Goal: Use online tool/utility: Utilize a website feature to perform a specific function

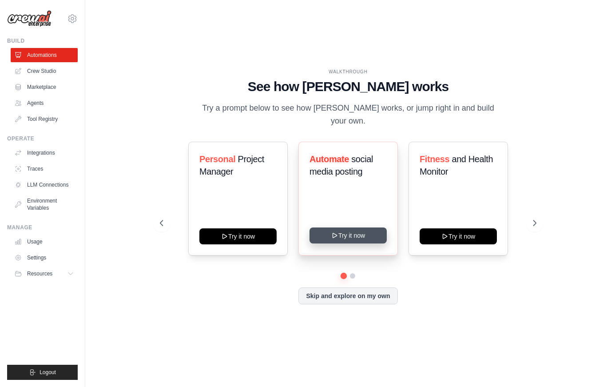
click at [356, 238] on button "Try it now" at bounding box center [347, 235] width 77 height 16
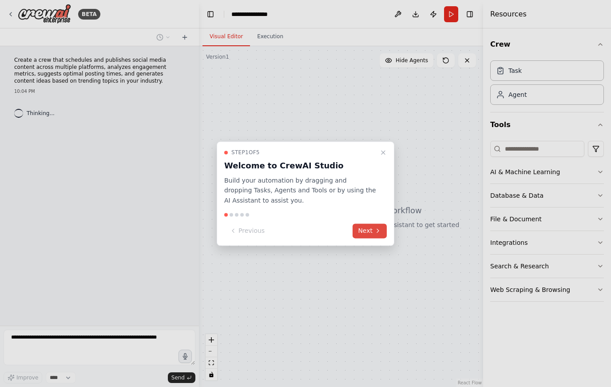
click at [368, 237] on button "Next" at bounding box center [370, 230] width 34 height 15
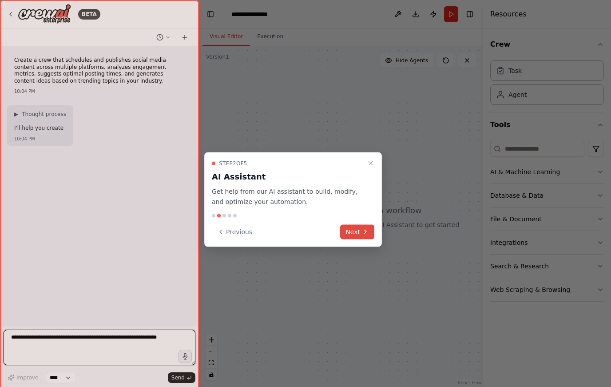
scroll to position [11, 0]
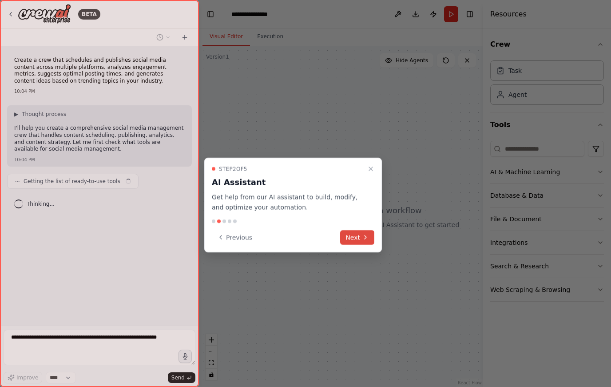
click at [357, 230] on button "Next" at bounding box center [357, 237] width 34 height 15
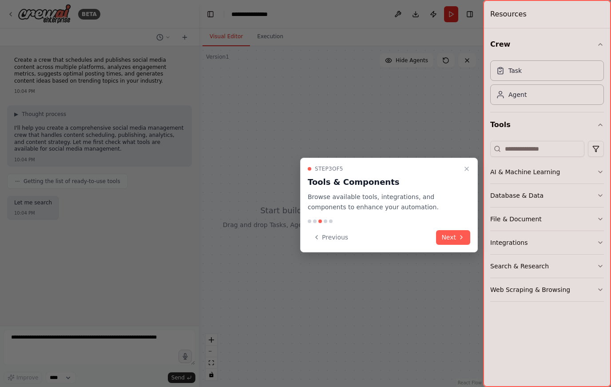
click at [449, 230] on button "Next" at bounding box center [453, 237] width 34 height 15
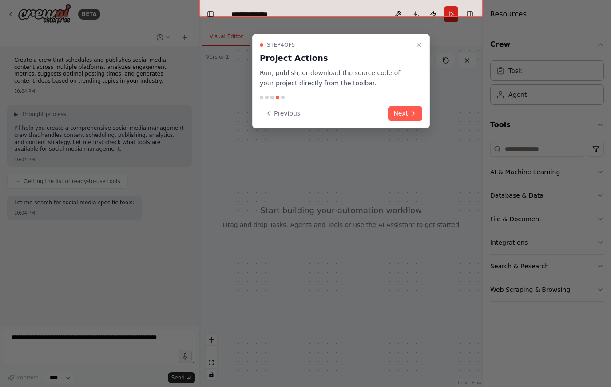
click at [393, 106] on button "Next" at bounding box center [405, 113] width 34 height 15
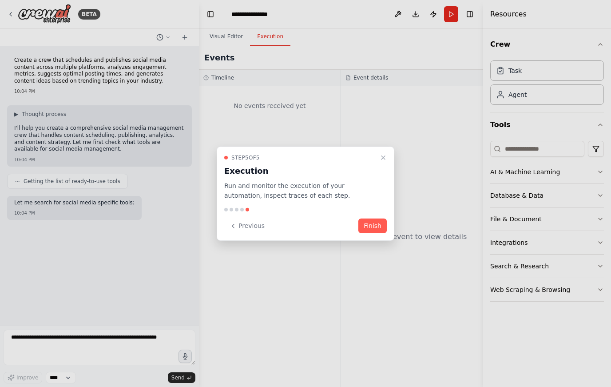
click at [375, 226] on button "Finish" at bounding box center [372, 225] width 28 height 15
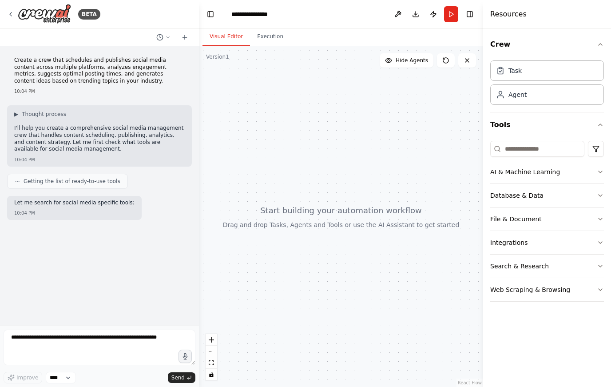
click at [453, 6] on button "Run" at bounding box center [451, 14] width 14 height 16
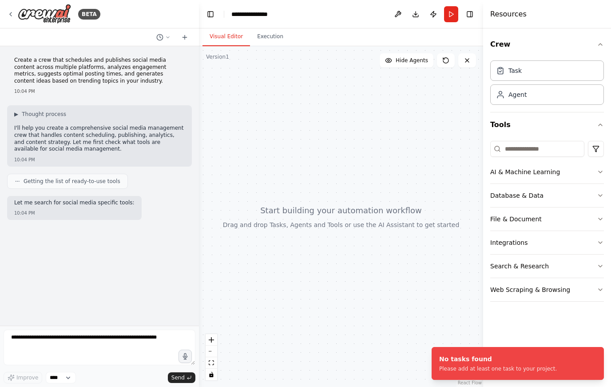
click at [448, 56] on div at bounding box center [341, 216] width 284 height 341
click at [448, 57] on icon at bounding box center [445, 60] width 7 height 7
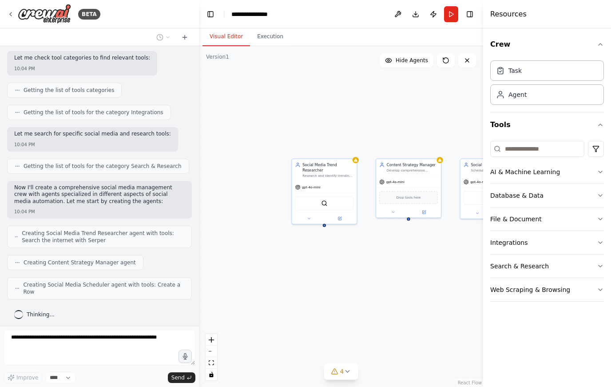
scroll to position [191, 0]
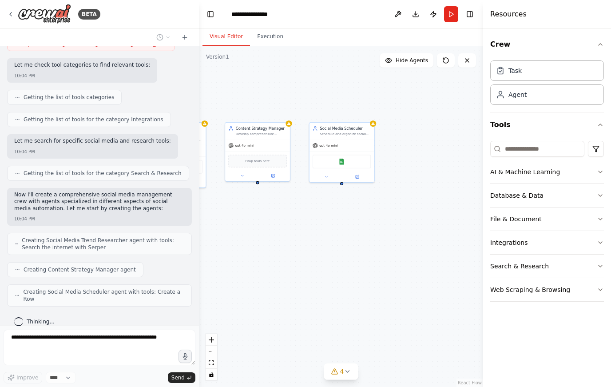
drag, startPoint x: 395, startPoint y: 257, endPoint x: 254, endPoint y: 226, distance: 144.6
click at [254, 226] on div "Social Media Trend Researcher Research and identify trending topics, hashtags, …" at bounding box center [341, 216] width 284 height 341
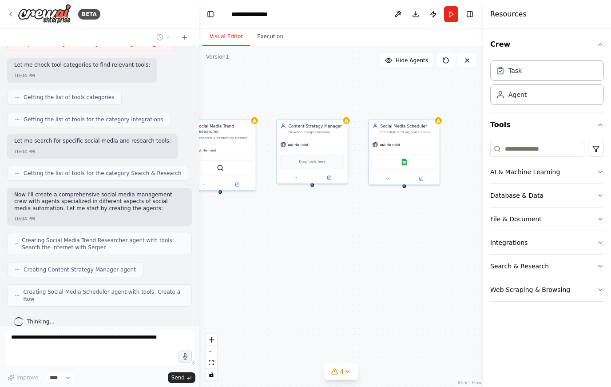
drag, startPoint x: 400, startPoint y: 277, endPoint x: 446, endPoint y: 275, distance: 46.7
click at [446, 275] on div "Social Media Trend Researcher Research and identify trending topics, hashtags, …" at bounding box center [341, 216] width 284 height 341
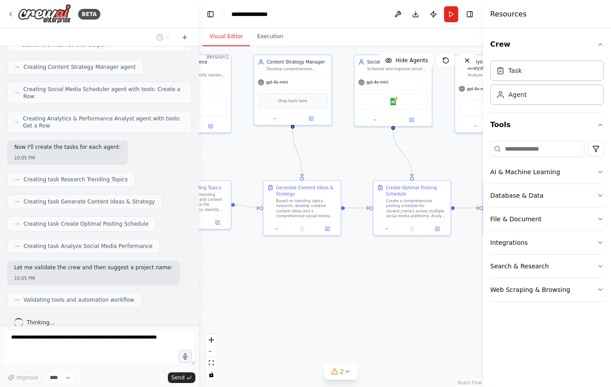
scroll to position [416, 0]
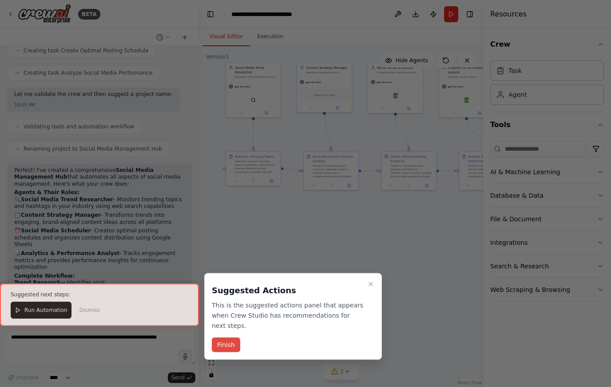
click at [231, 337] on button "Finish" at bounding box center [226, 344] width 28 height 15
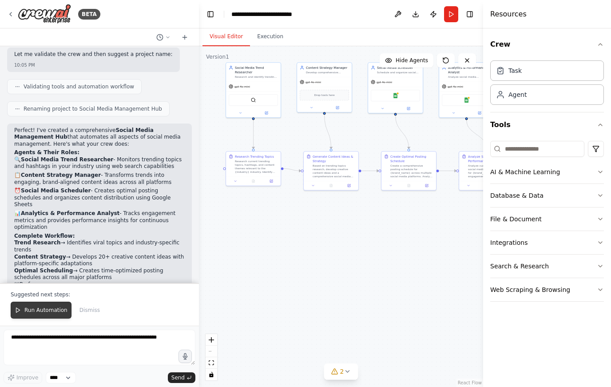
click at [46, 307] on span "Run Automation" at bounding box center [45, 309] width 43 height 7
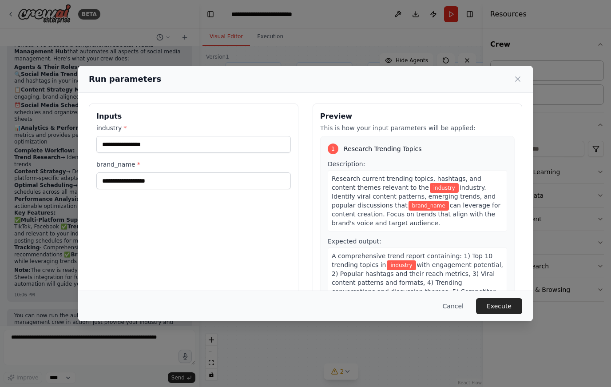
scroll to position [698, 0]
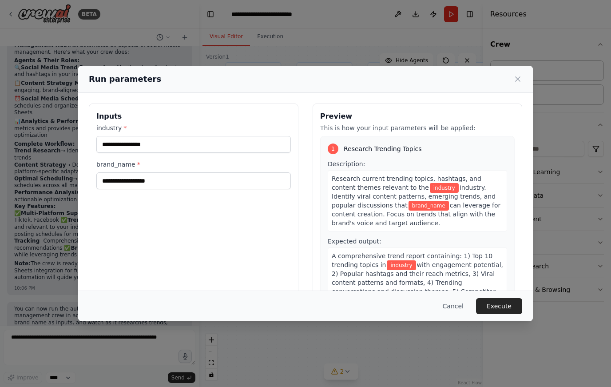
click at [164, 150] on div "industry * brand_name *" at bounding box center [193, 156] width 194 height 66
click at [188, 142] on input "industry *" at bounding box center [193, 144] width 194 height 17
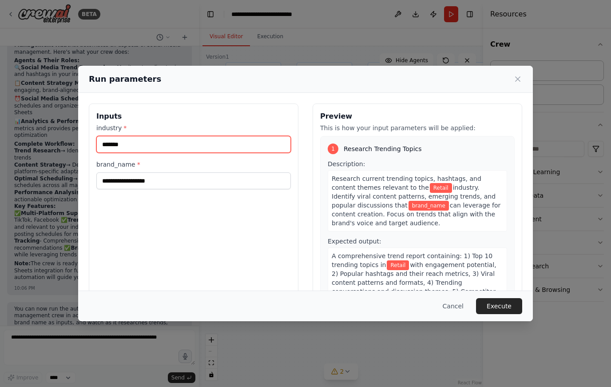
type input "******"
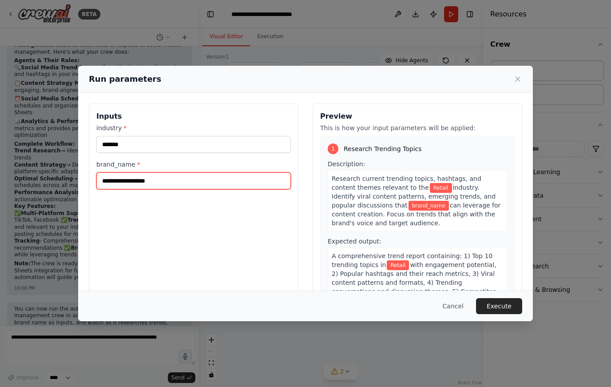
click at [154, 182] on input "brand_name *" at bounding box center [193, 180] width 194 height 17
type input "*"
type input "**********"
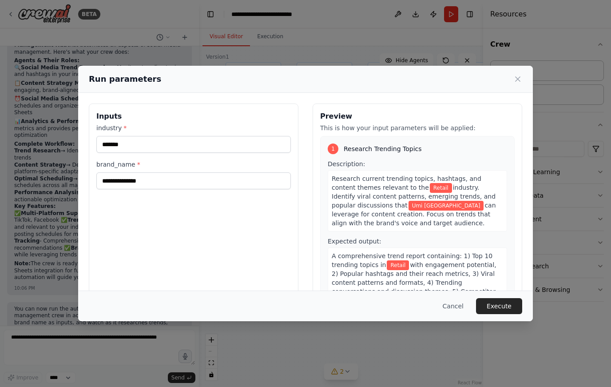
click at [495, 305] on button "Execute" at bounding box center [499, 306] width 46 height 16
